Goal: Task Accomplishment & Management: Manage account settings

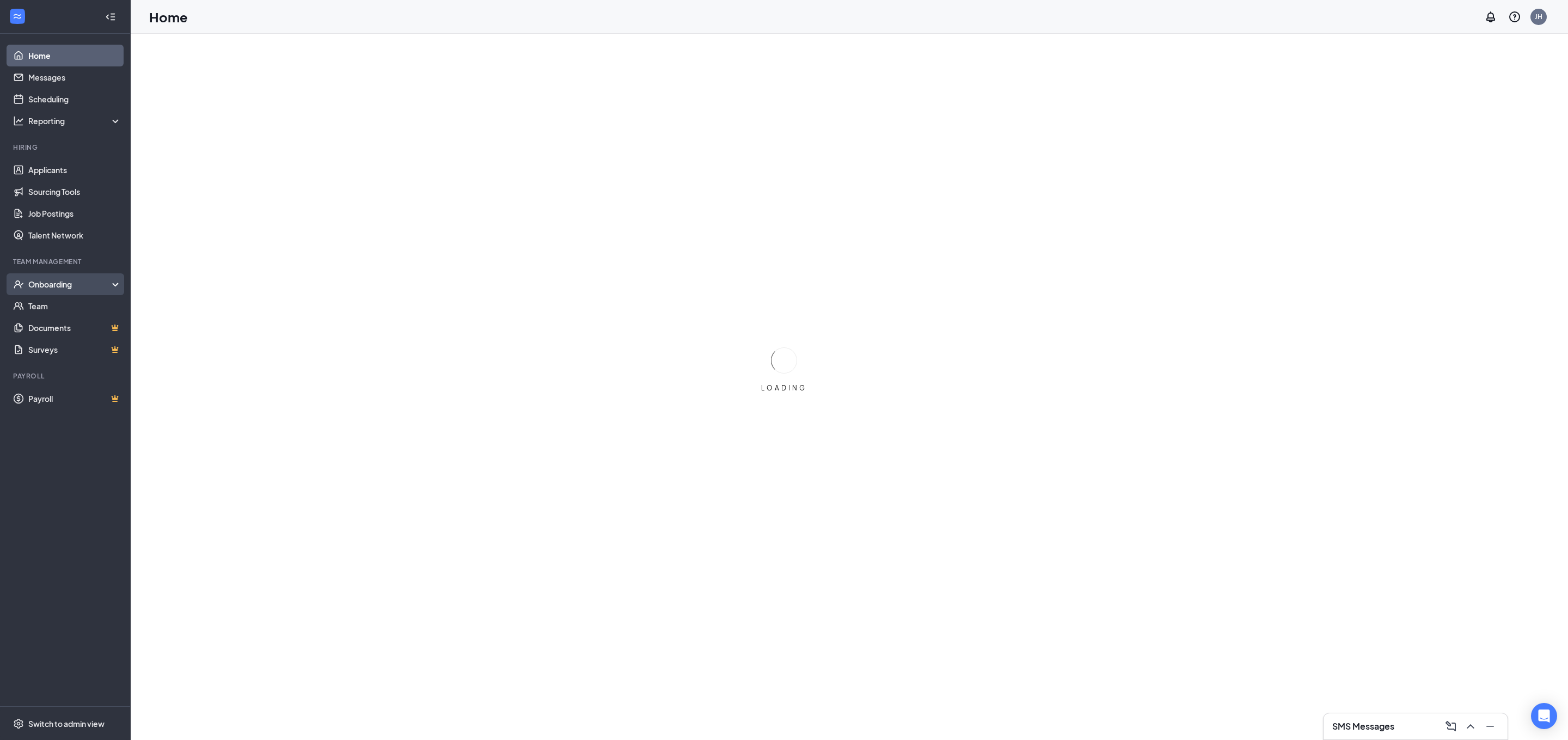
click at [106, 286] on div "Onboarding" at bounding box center [71, 284] width 84 height 11
click at [74, 369] on link "Activity log" at bounding box center [75, 371] width 93 height 22
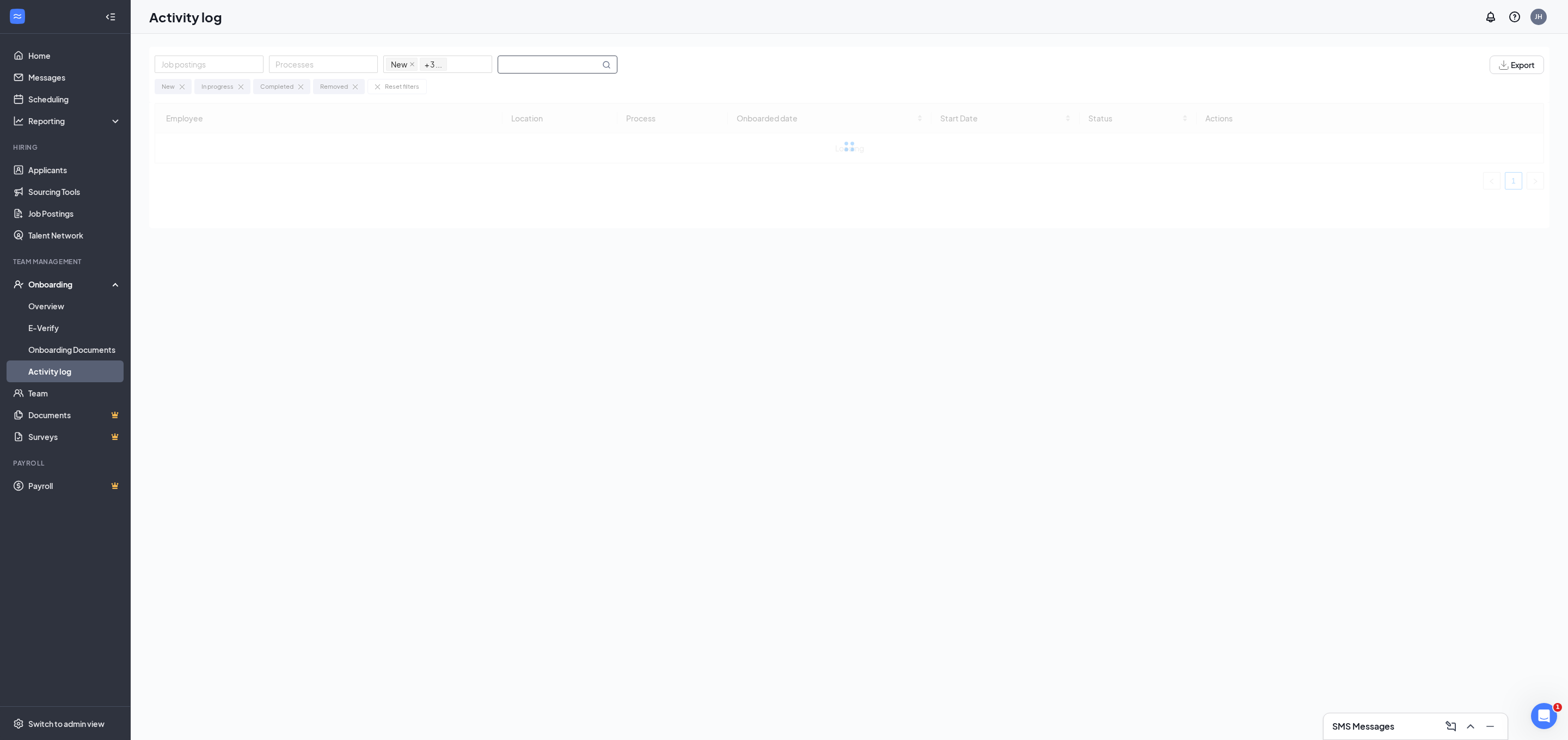
click at [526, 58] on input "text" at bounding box center [548, 65] width 102 height 17
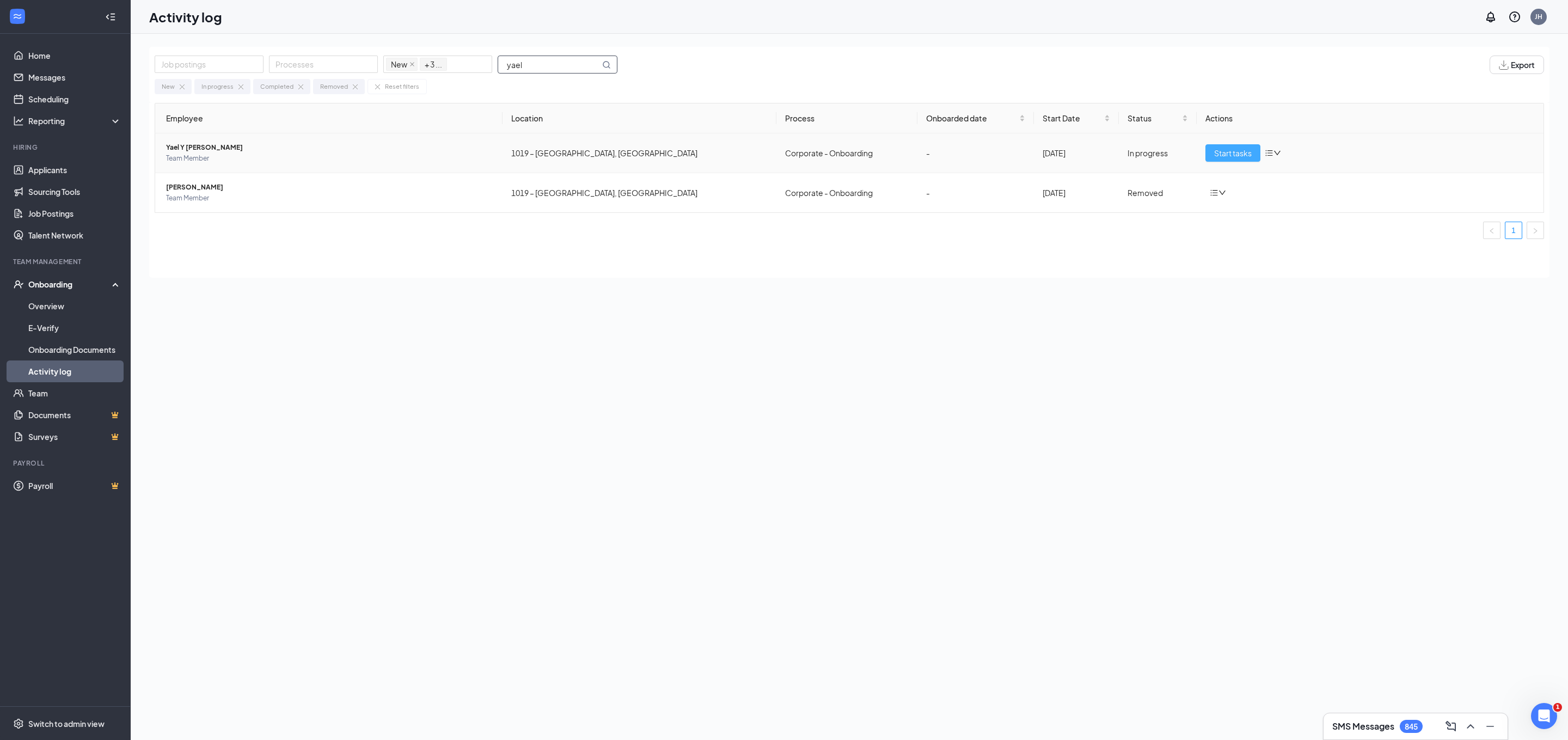
type input "yael"
click at [1234, 148] on span "Start tasks" at bounding box center [1233, 153] width 38 height 12
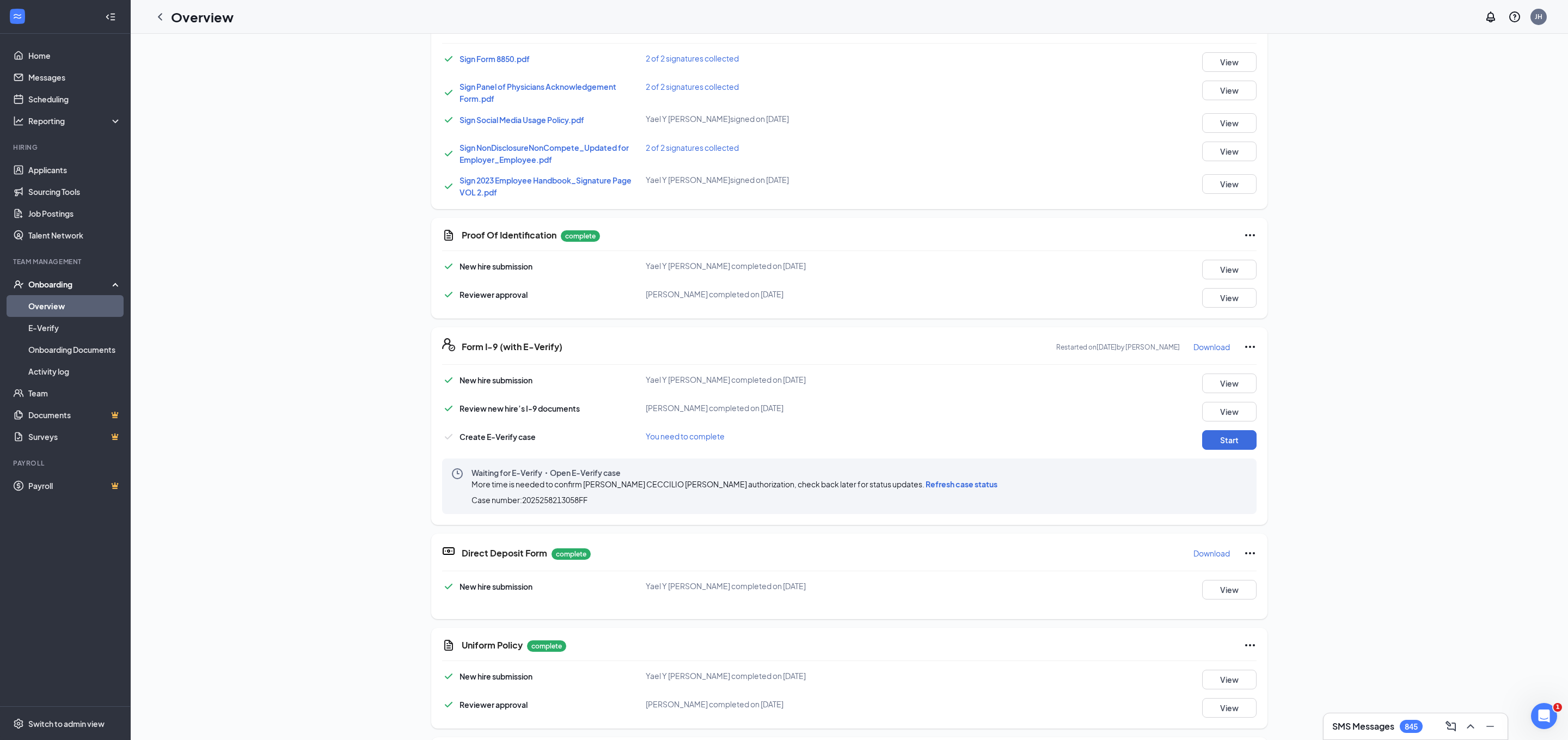
scroll to position [281, 0]
click at [1225, 384] on button "View" at bounding box center [1229, 380] width 54 height 19
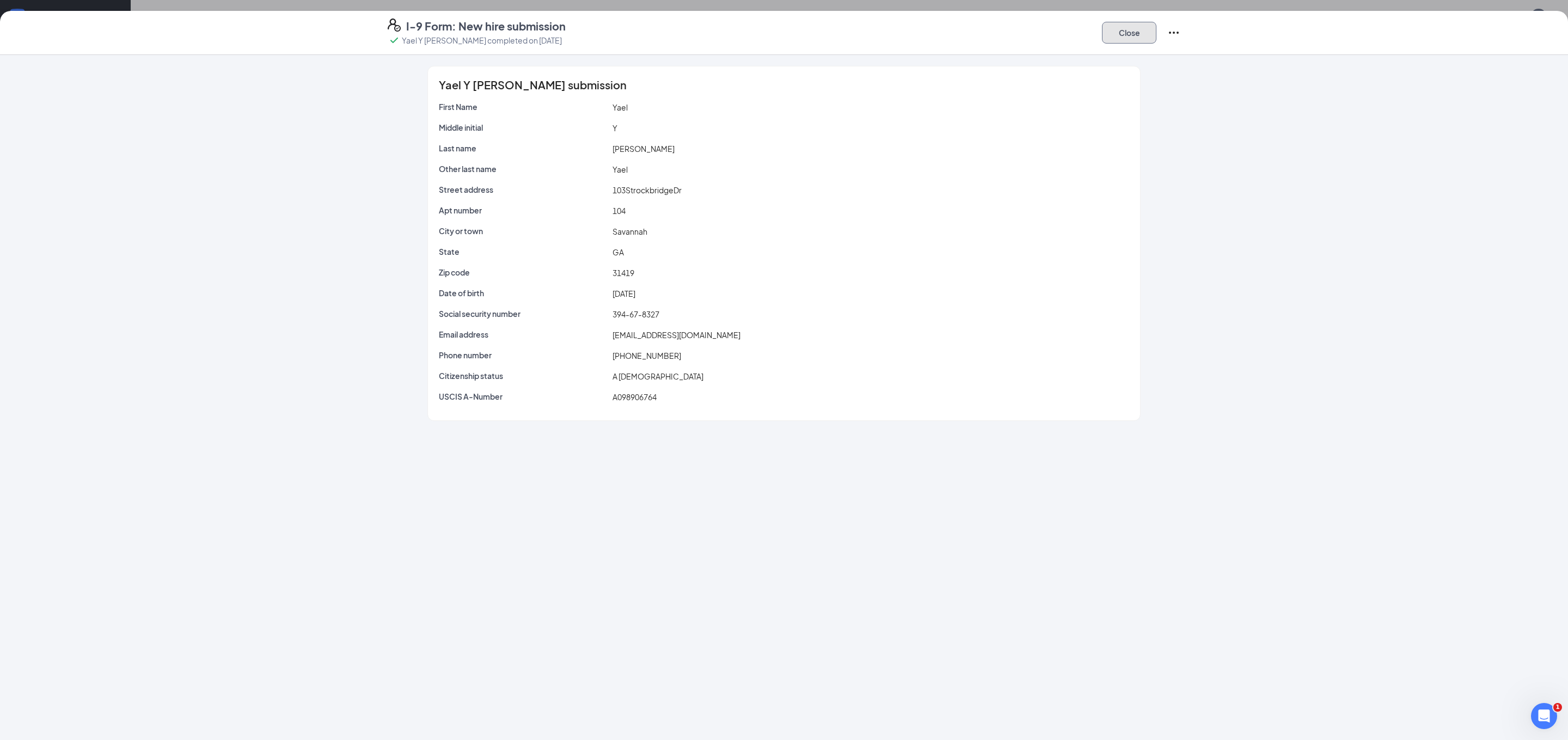
click at [1141, 30] on button "Close" at bounding box center [1129, 33] width 54 height 22
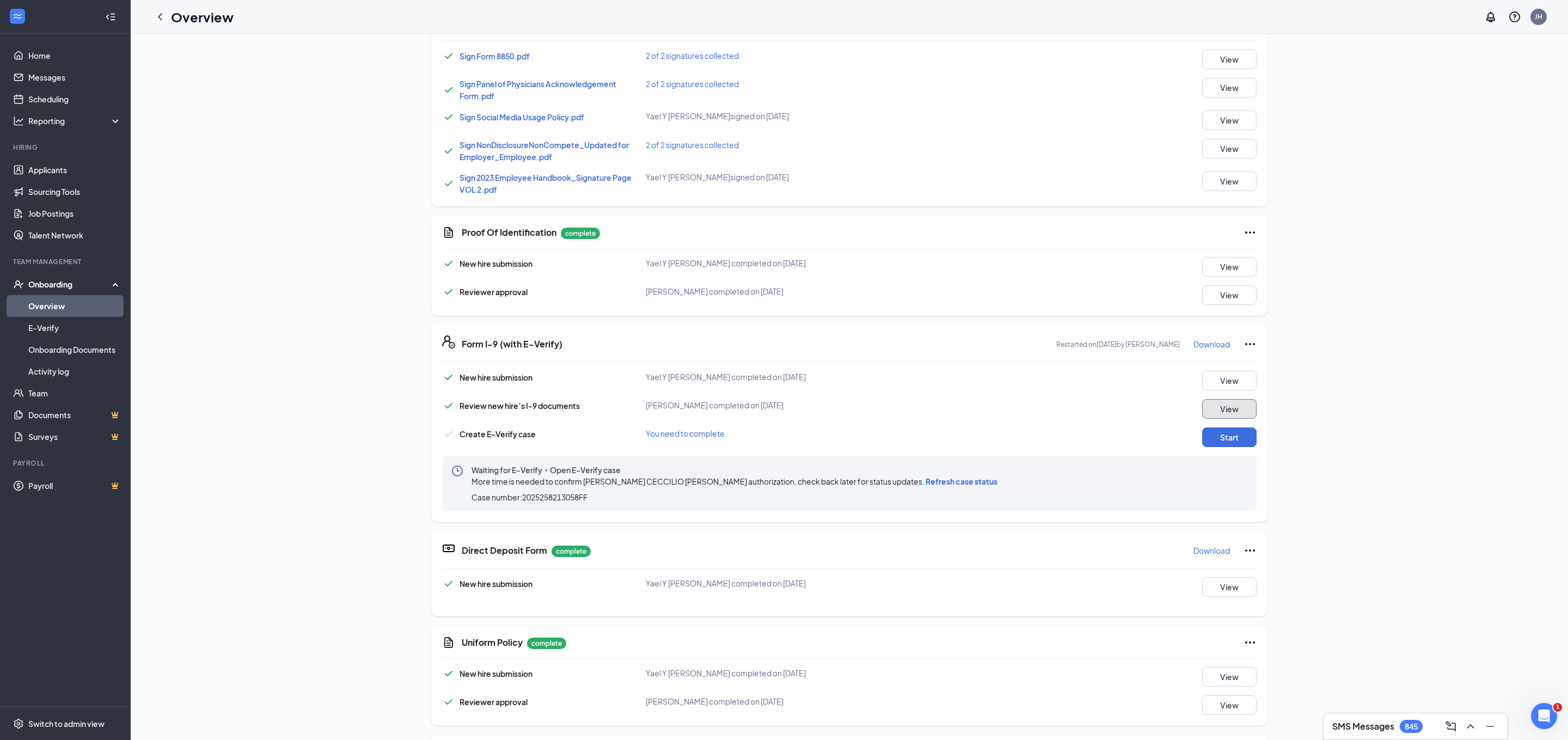
click at [1209, 408] on button "View" at bounding box center [1229, 409] width 54 height 19
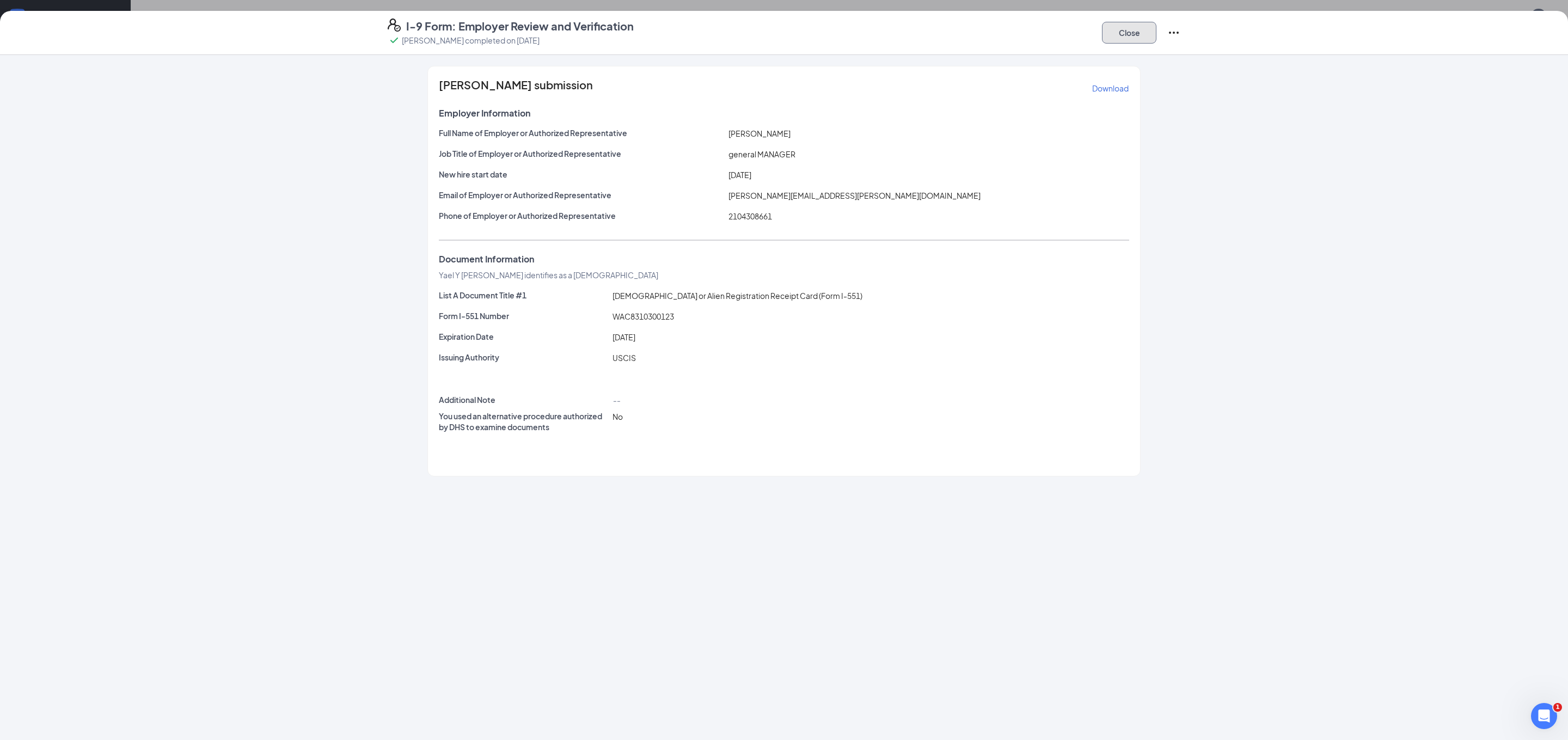
click at [1113, 34] on button "Close" at bounding box center [1129, 33] width 54 height 22
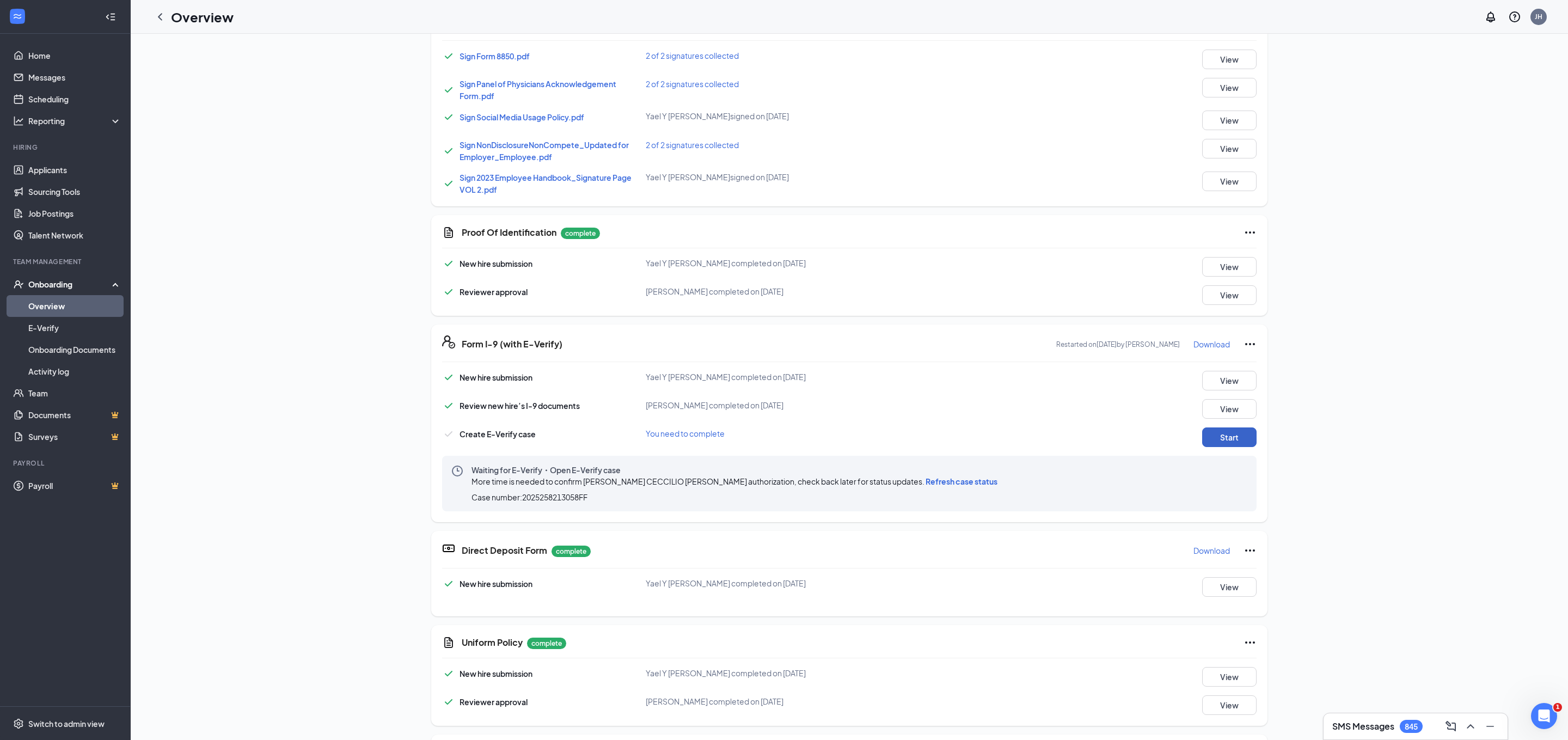
click at [1225, 434] on button "Start" at bounding box center [1229, 437] width 54 height 19
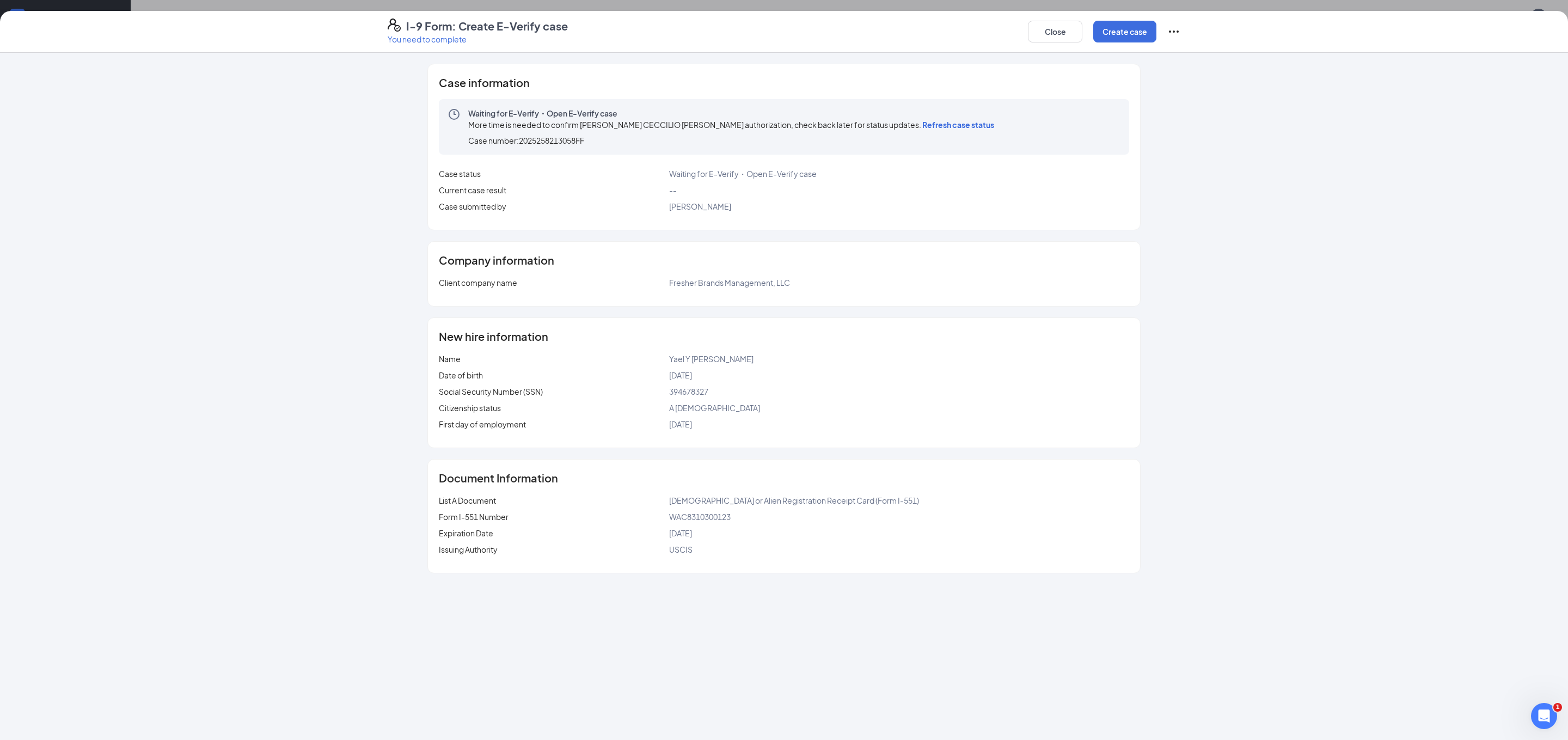
scroll to position [0, 0]
click at [1052, 29] on button "Close" at bounding box center [1055, 32] width 54 height 22
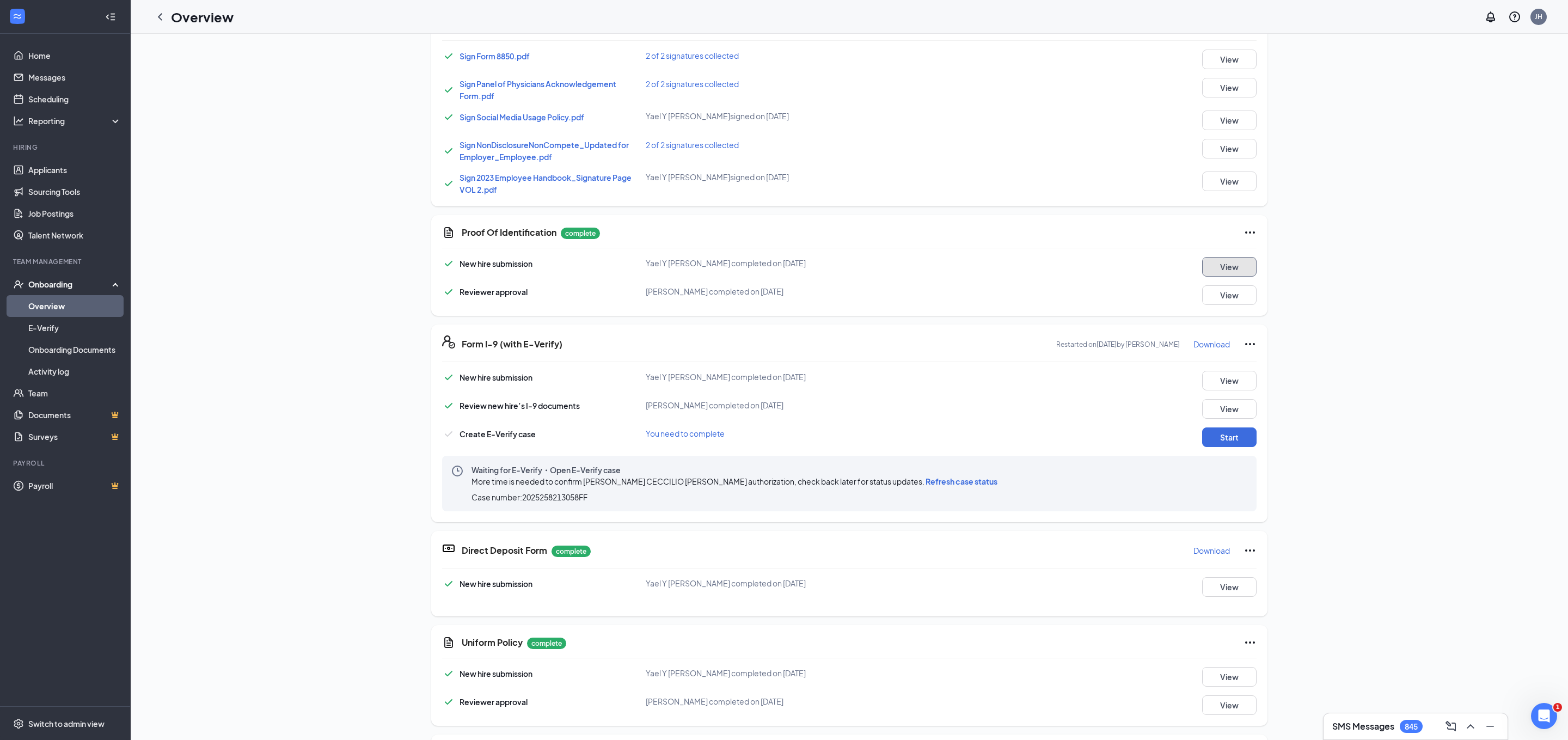
click at [1219, 267] on button "View" at bounding box center [1229, 267] width 54 height 19
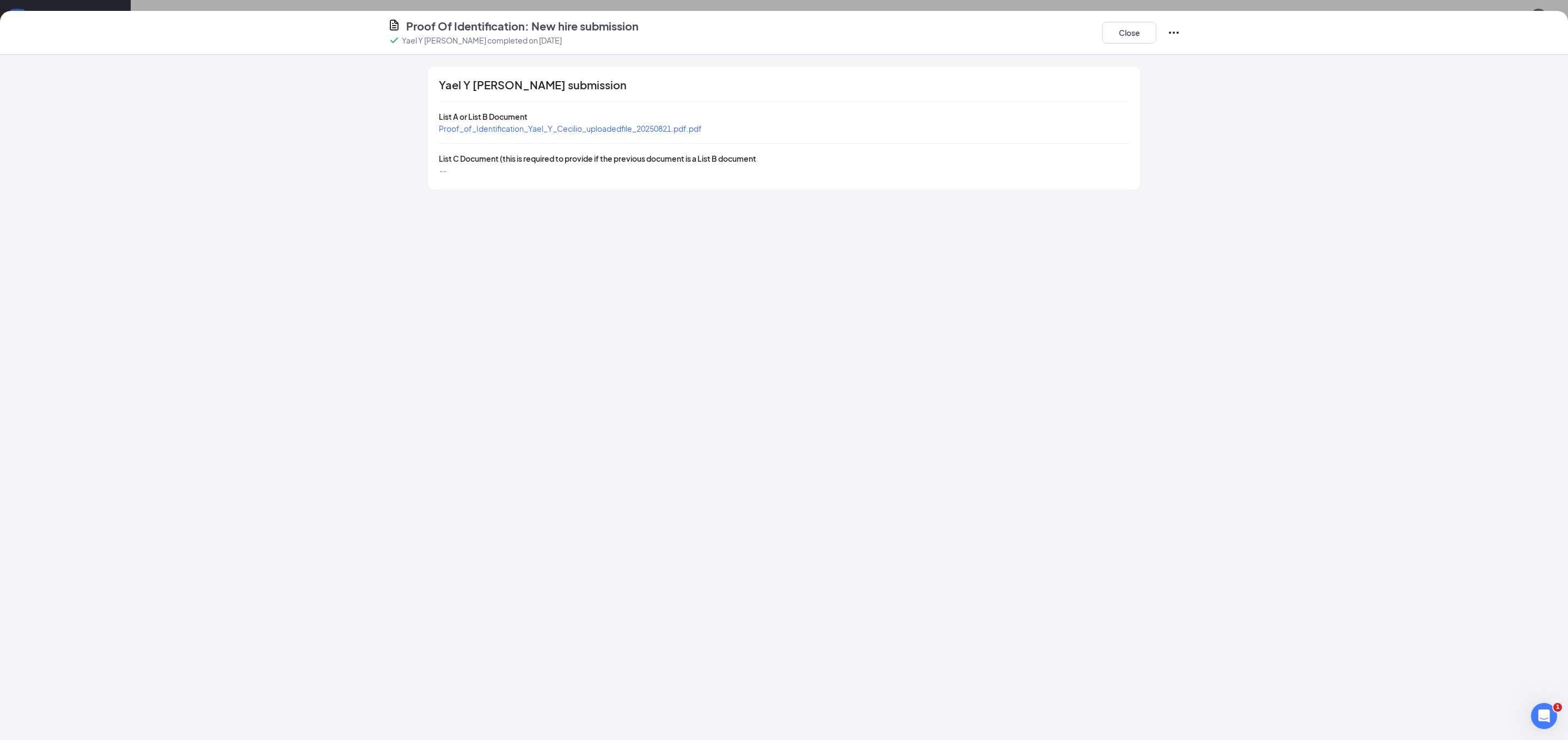
click at [573, 125] on span "Proof_of_Identification_Yael_Y_Cecilio_uploadedfile_20250821.pdf.pdf" at bounding box center [570, 128] width 263 height 10
click at [1108, 37] on button "Close" at bounding box center [1129, 33] width 54 height 22
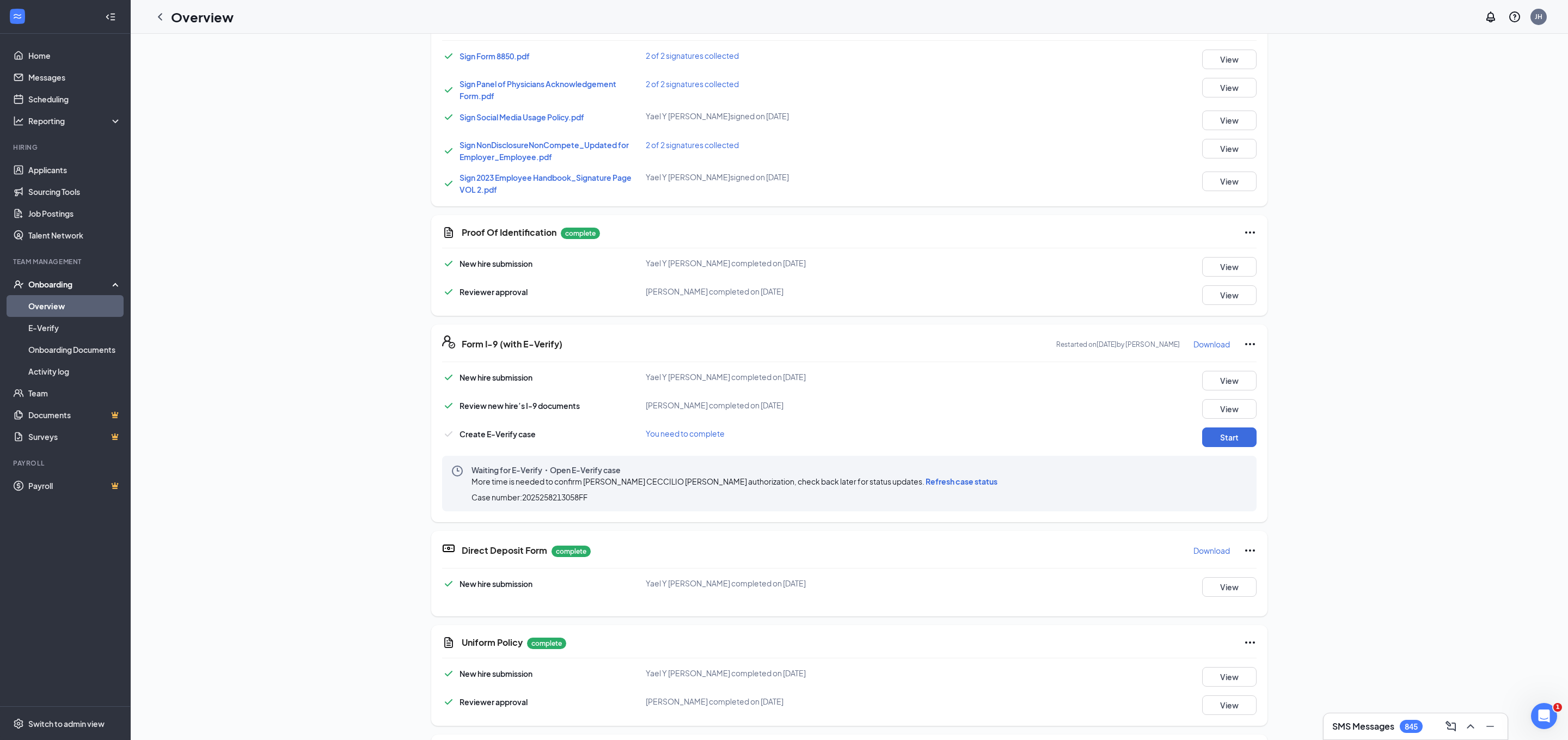
click at [926, 480] on span "Refresh case status" at bounding box center [962, 481] width 72 height 10
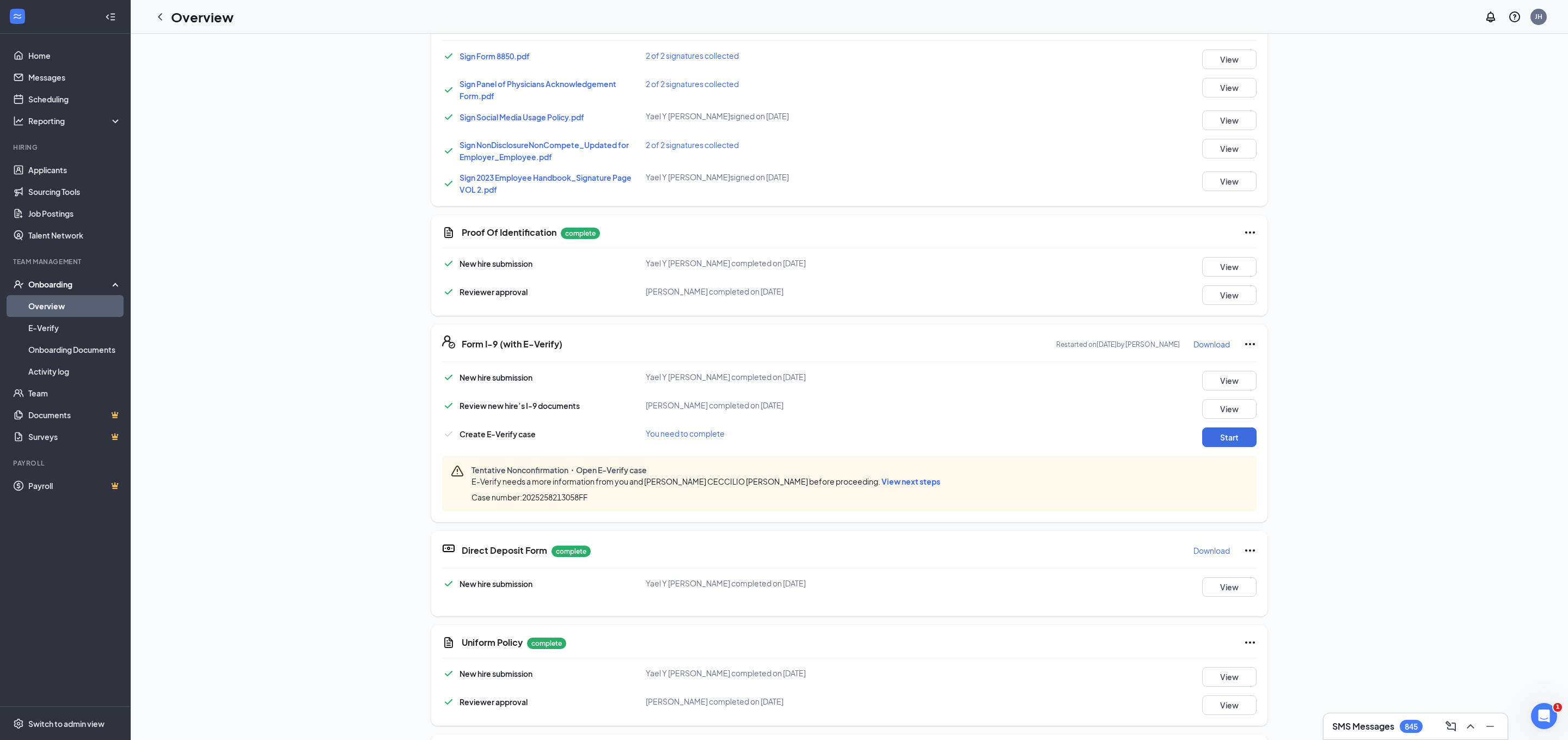
click at [881, 480] on span "View next steps" at bounding box center [911, 481] width 59 height 10
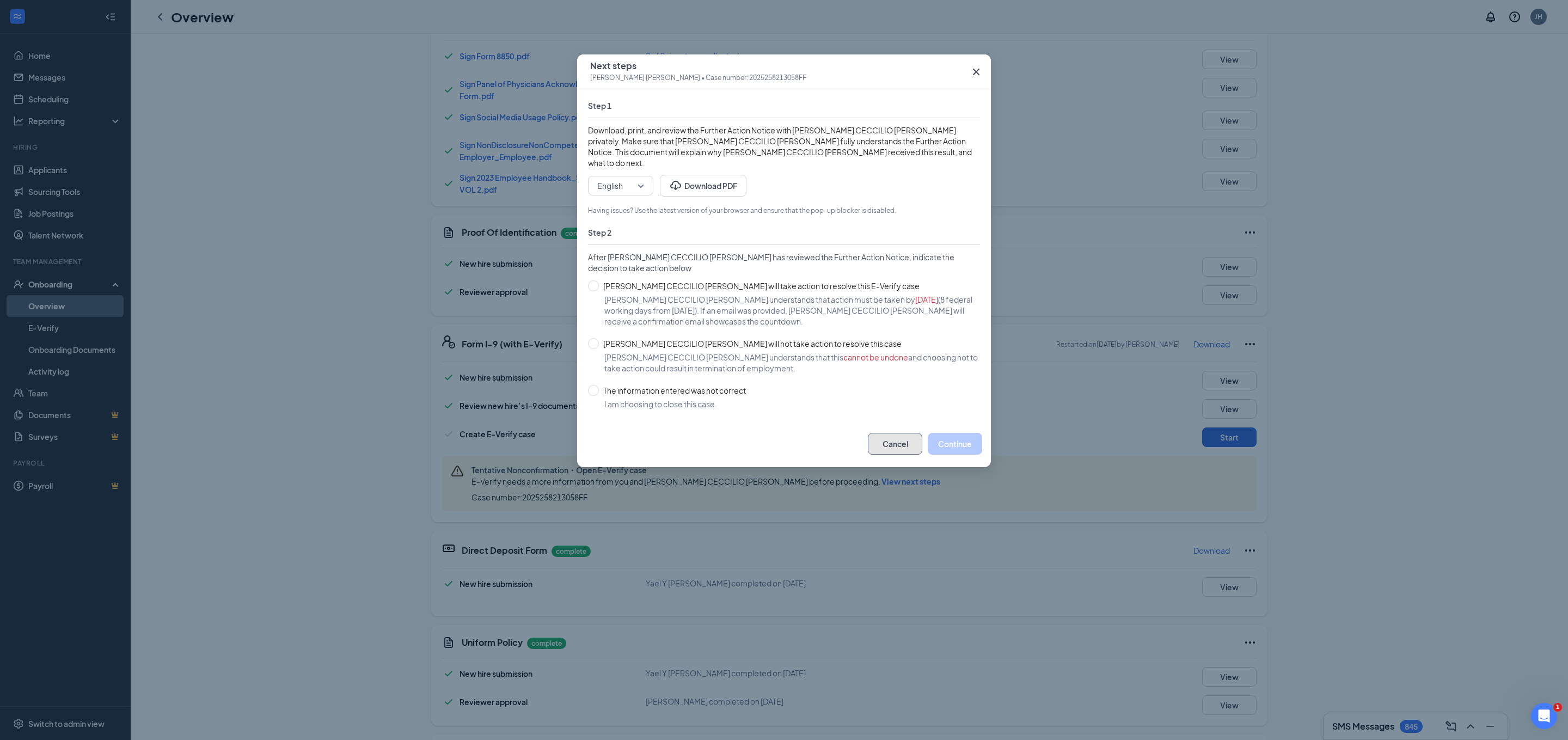
click at [890, 434] on button "Cancel" at bounding box center [895, 444] width 54 height 22
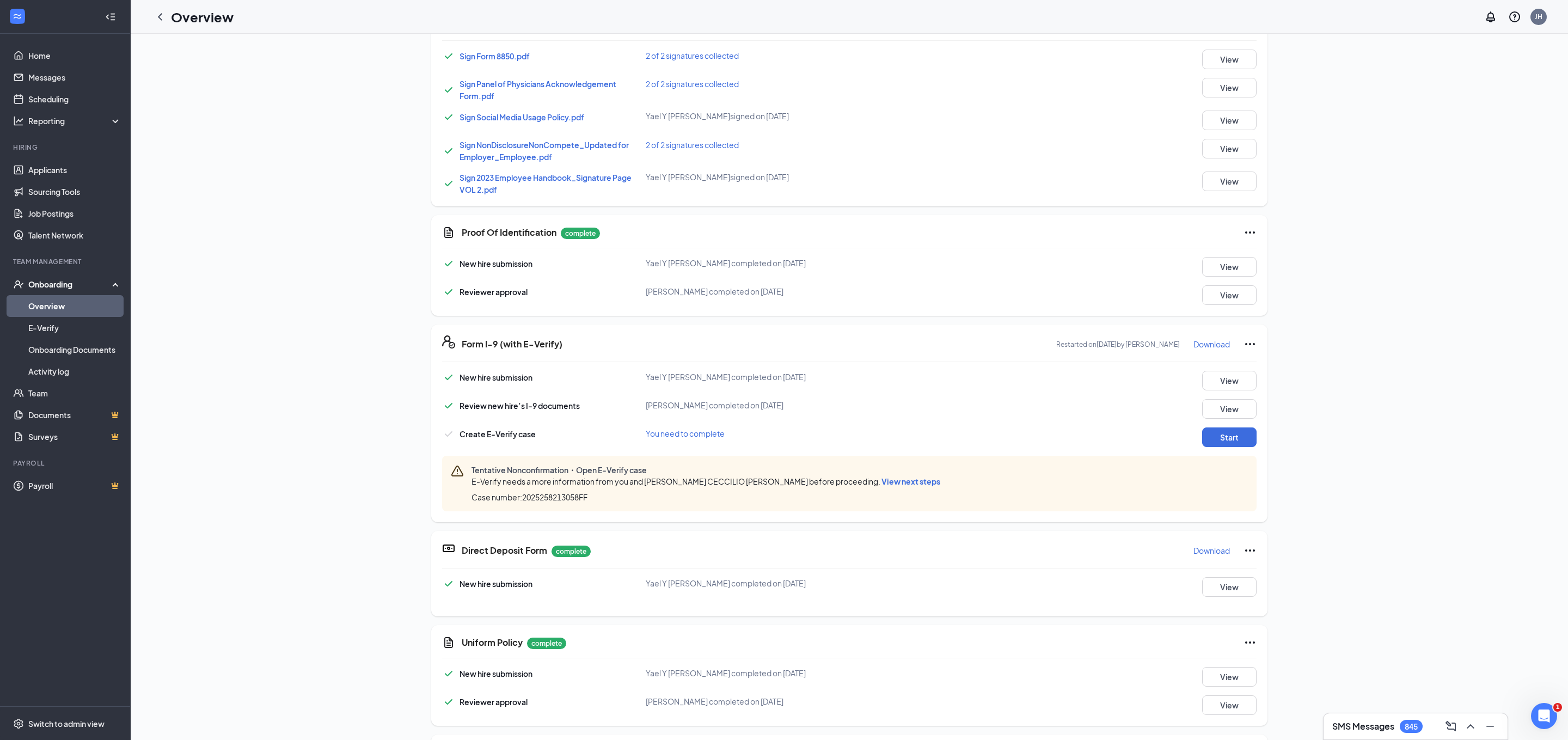
scroll to position [2, 0]
click at [1220, 400] on button "View" at bounding box center [1229, 407] width 54 height 19
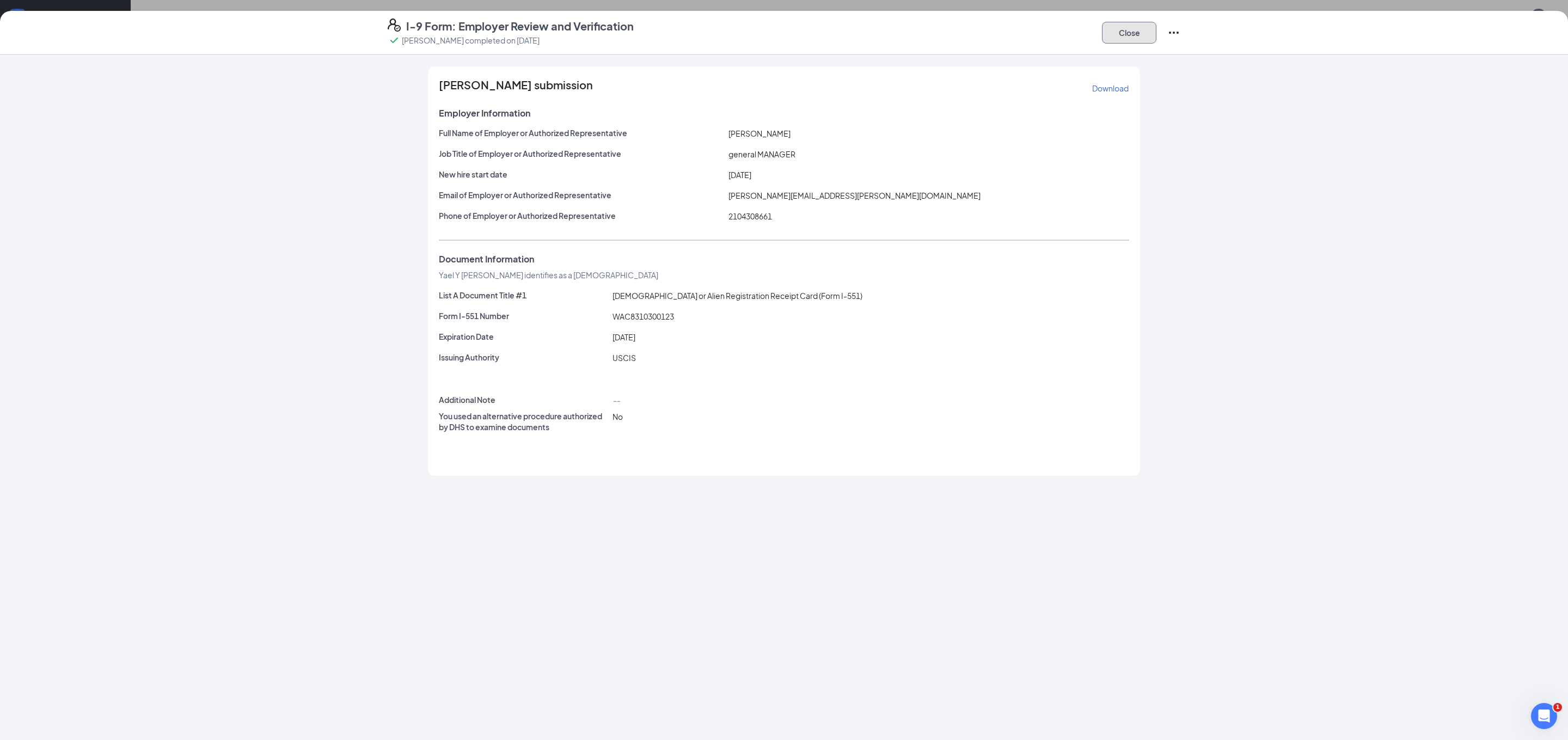
drag, startPoint x: 1107, startPoint y: 29, endPoint x: 1100, endPoint y: 38, distance: 11.4
click at [1107, 29] on button "Close" at bounding box center [1129, 33] width 54 height 22
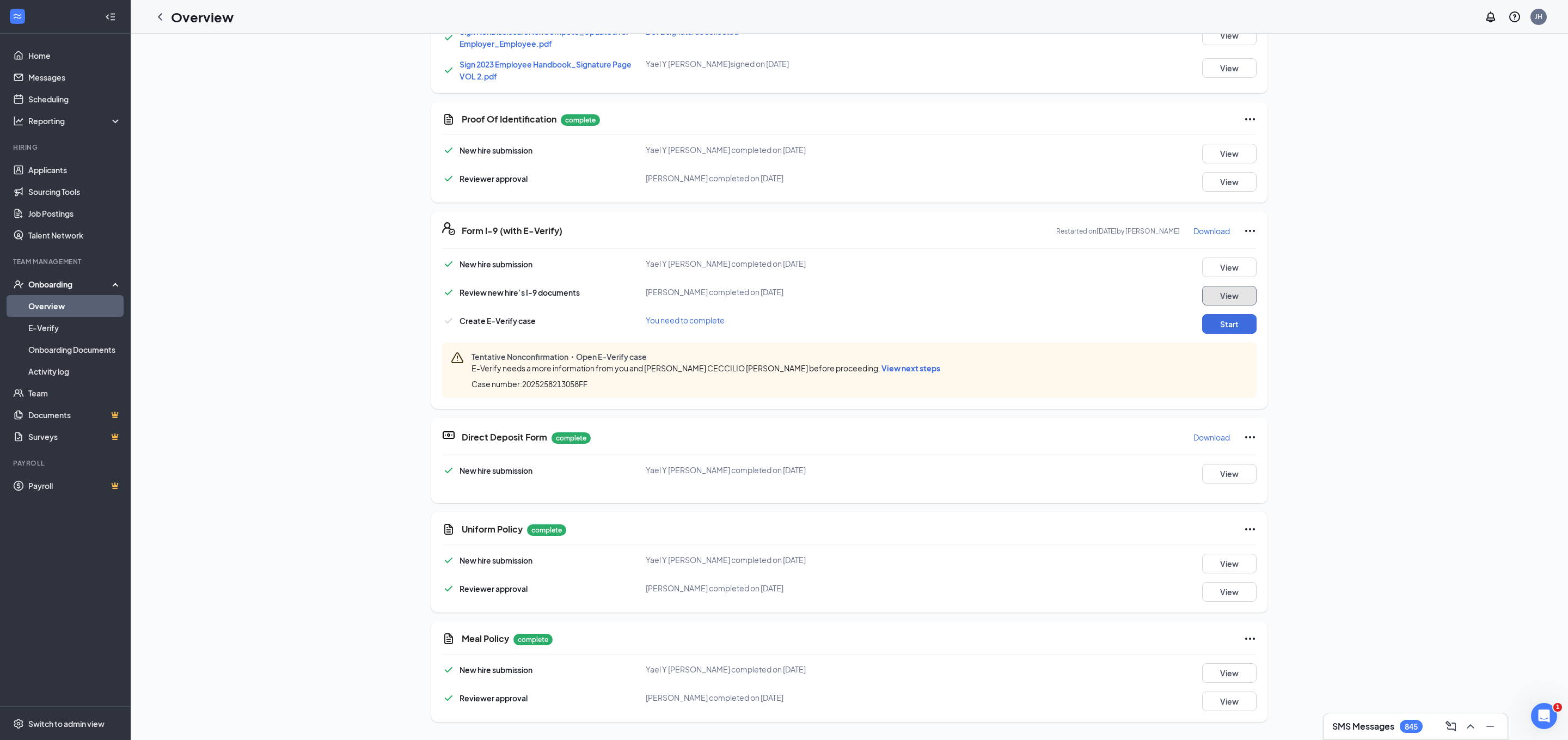
scroll to position [399, 0]
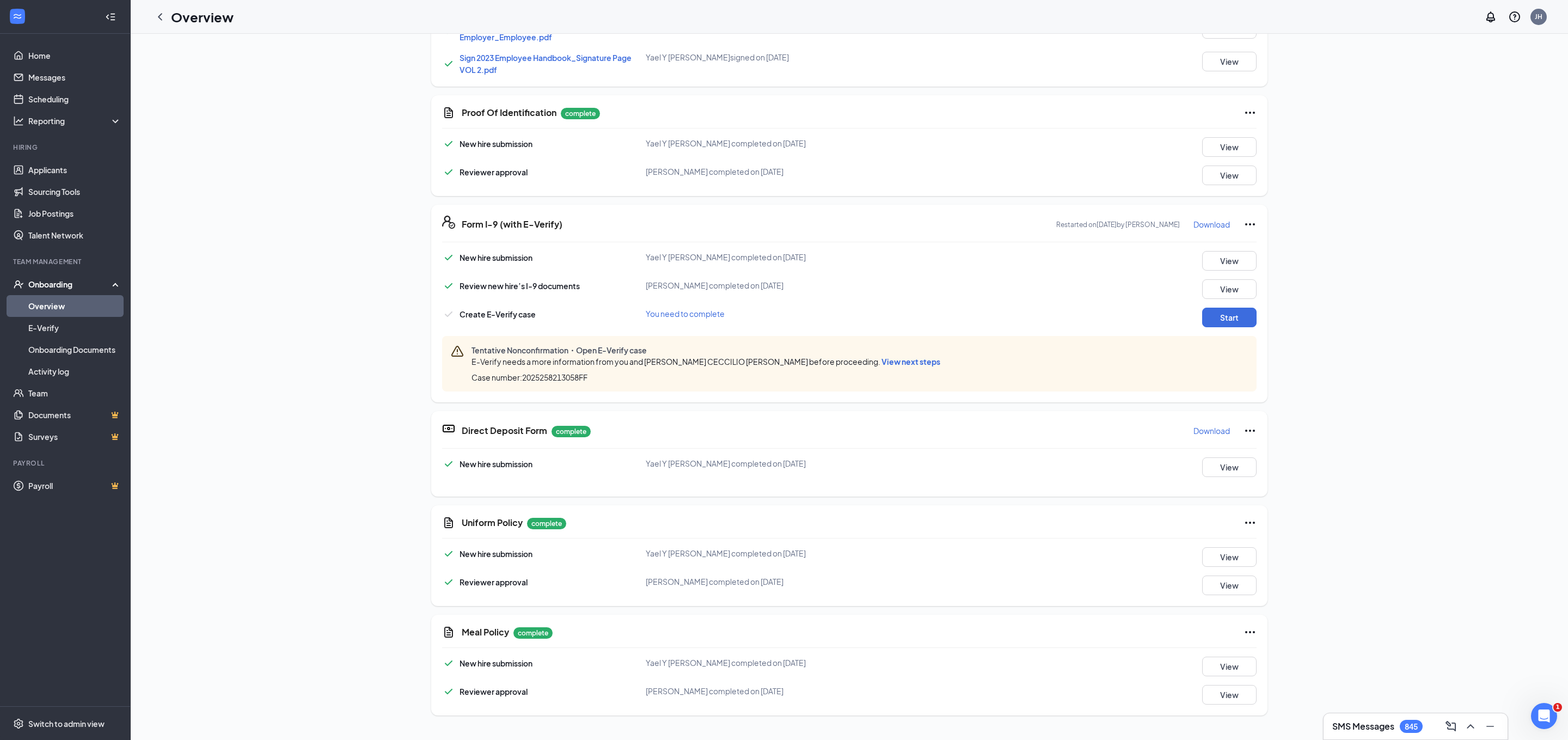
click at [1251, 222] on icon "Ellipses" at bounding box center [1250, 224] width 13 height 13
click at [1290, 362] on button "Restart This will not resolve any open E-verify cases" at bounding box center [1332, 364] width 163 height 29
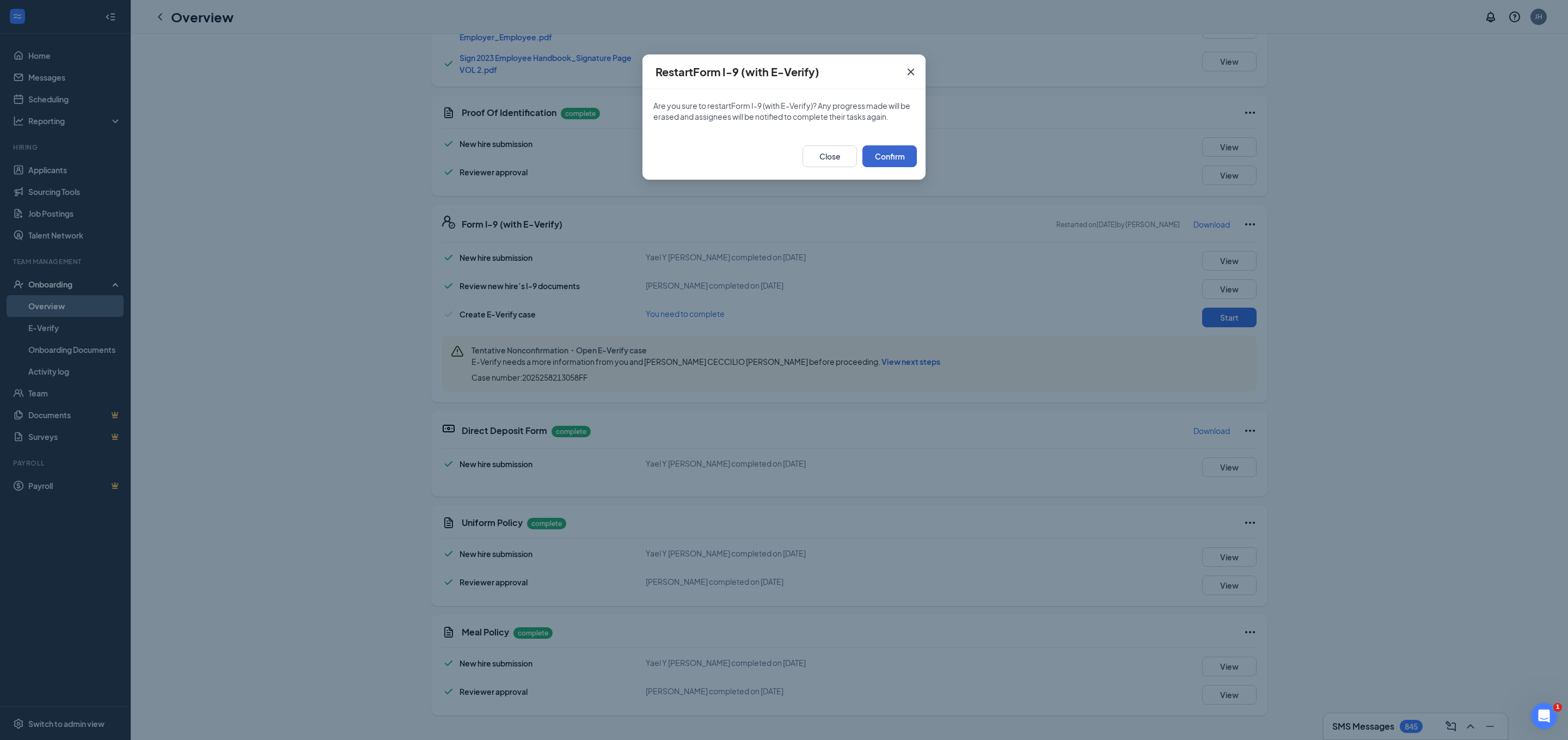
drag, startPoint x: 874, startPoint y: 140, endPoint x: 878, endPoint y: 147, distance: 8.1
click at [874, 140] on div "Close Confirm" at bounding box center [783, 156] width 283 height 47
click at [880, 153] on button "Confirm" at bounding box center [889, 156] width 54 height 22
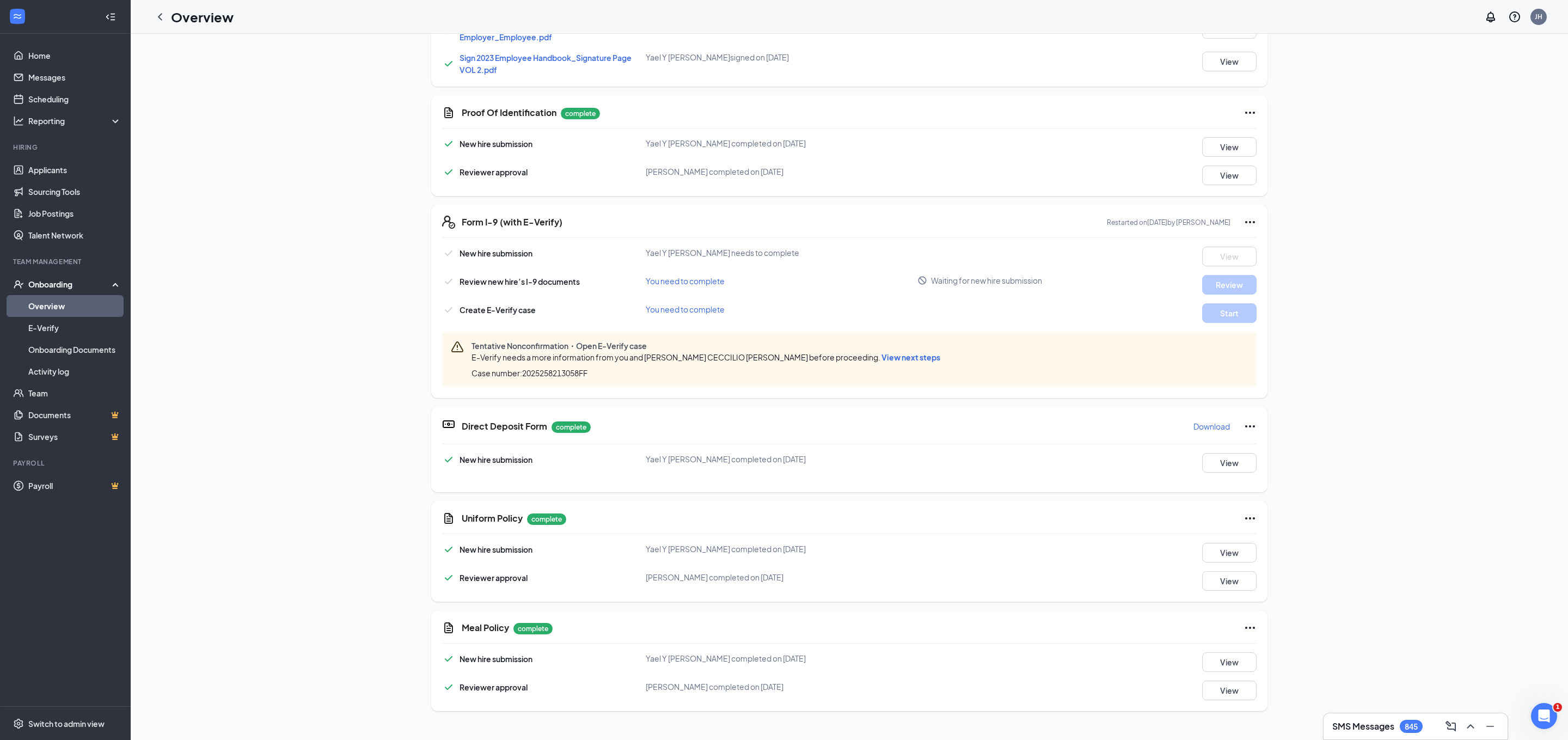
click at [881, 353] on span "View next steps" at bounding box center [911, 357] width 59 height 10
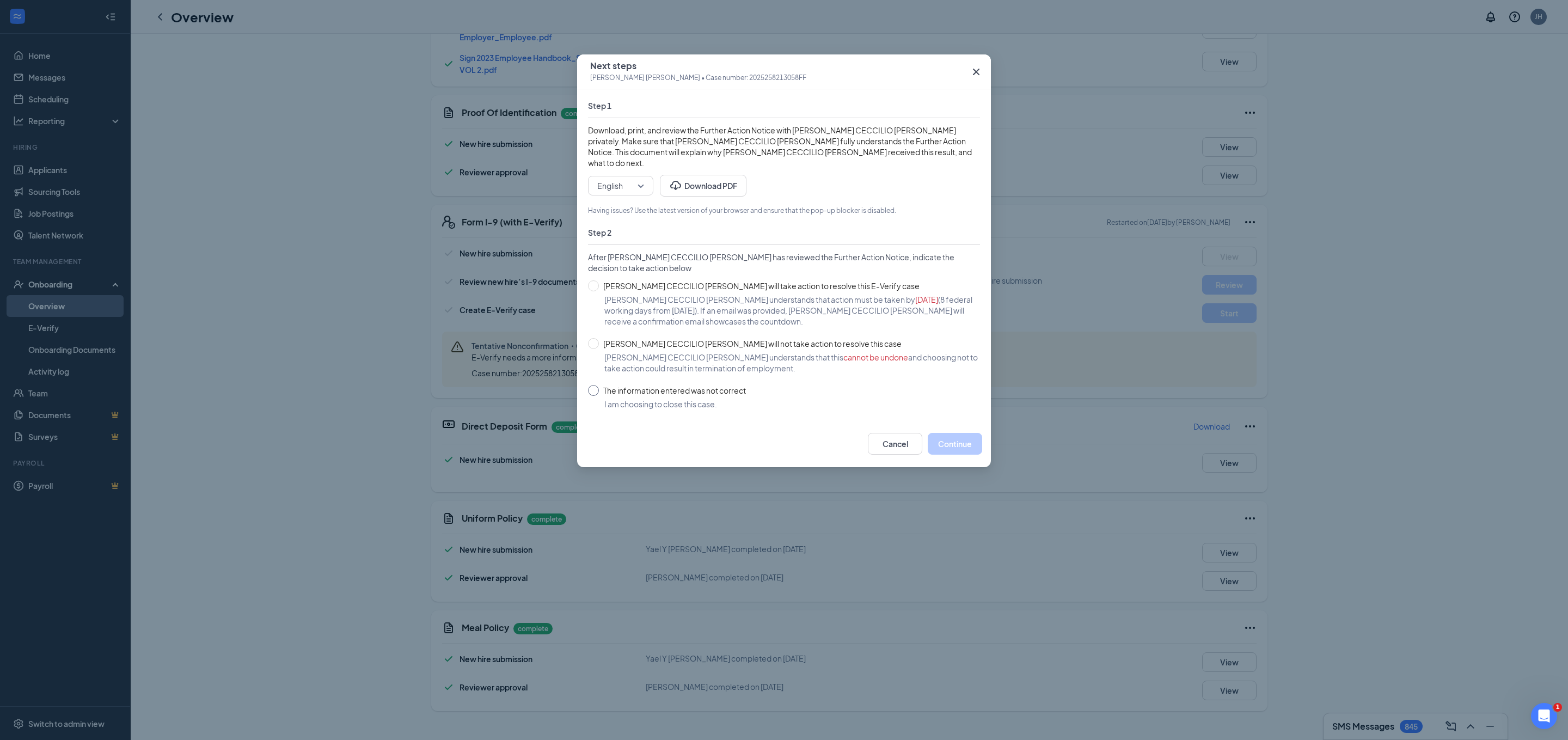
click at [600, 384] on span "The information entered was not correct" at bounding box center [674, 390] width 152 height 12
click at [599, 385] on input "The information entered was not correct" at bounding box center [593, 390] width 11 height 11
radio input "true"
click at [947, 436] on button "Close case" at bounding box center [953, 444] width 58 height 22
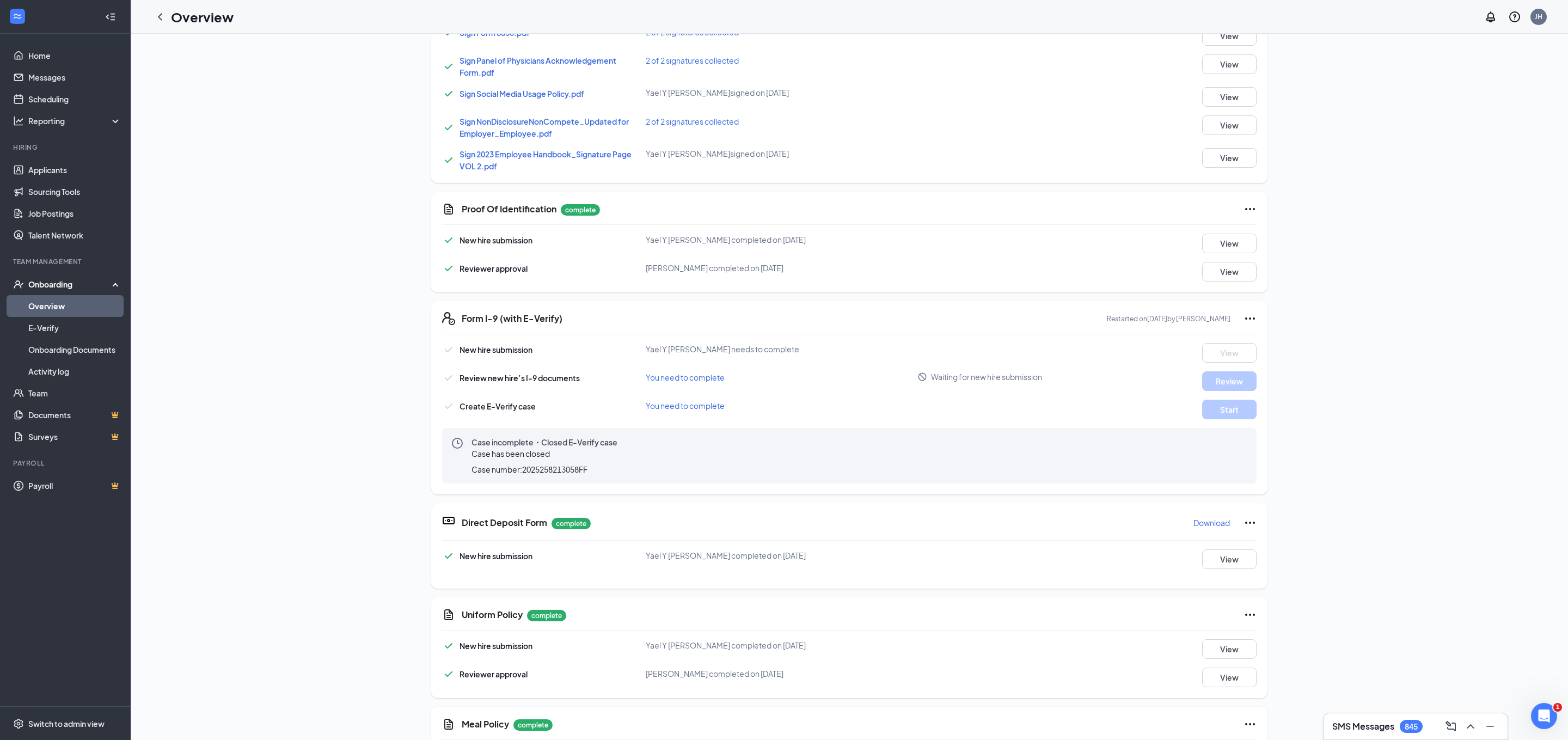
scroll to position [302, 0]
